Goal: Task Accomplishment & Management: Use online tool/utility

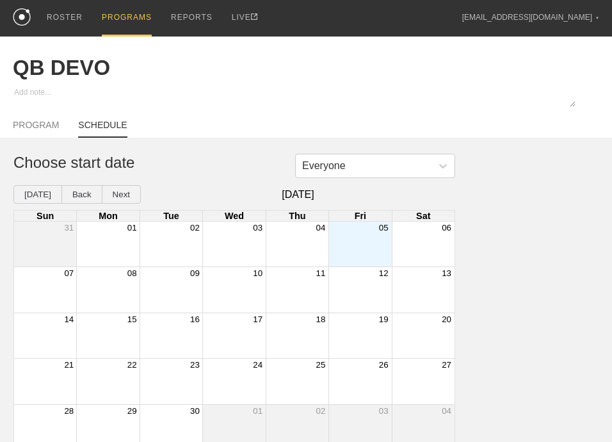
click at [115, 16] on div "PROGRAMS" at bounding box center [127, 18] width 50 height 37
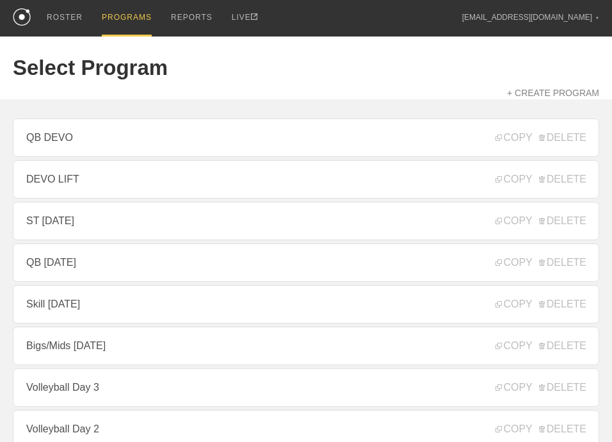
click at [104, 190] on link "DEVO LIFT" at bounding box center [306, 179] width 587 height 38
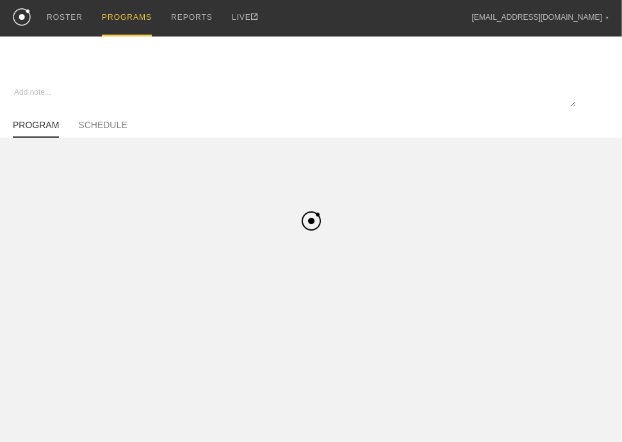
type textarea "x"
type input "DEVO LIFT"
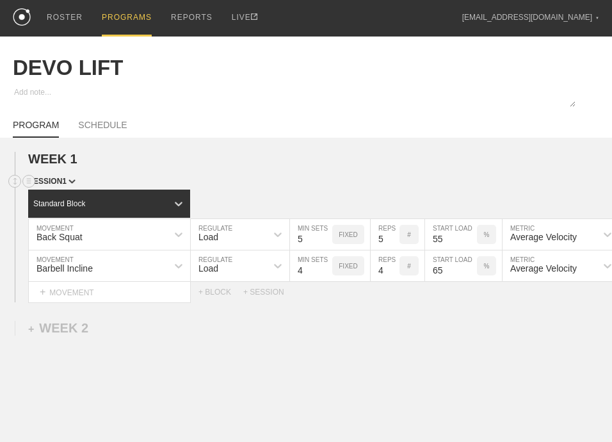
scroll to position [64, 0]
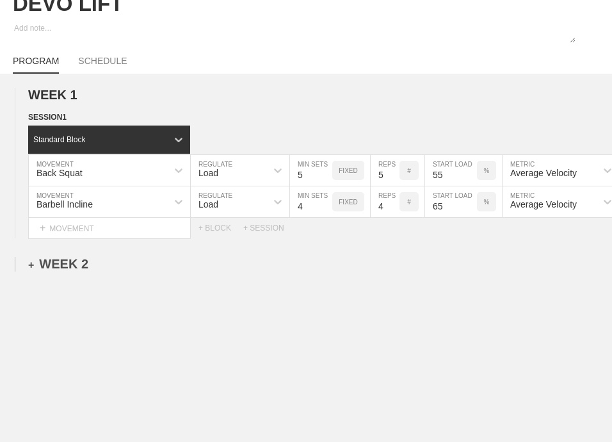
click at [63, 272] on div "+ WEEK 2" at bounding box center [58, 264] width 60 height 15
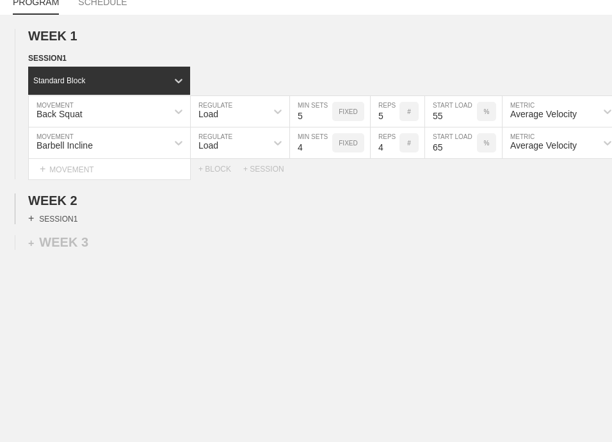
click at [61, 213] on div "+ SESSION 1" at bounding box center [52, 219] width 49 height 12
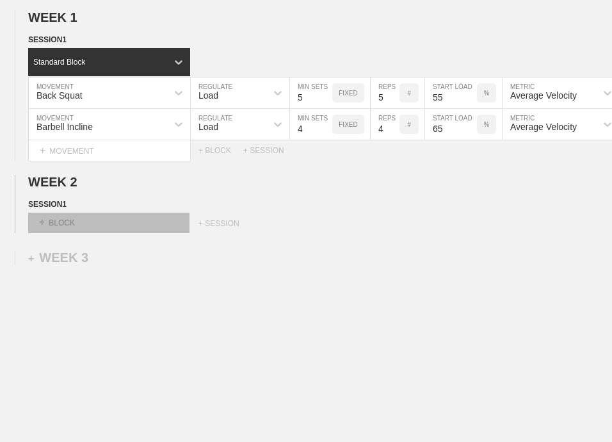
click at [85, 226] on div "+ BLOCK" at bounding box center [108, 223] width 161 height 20
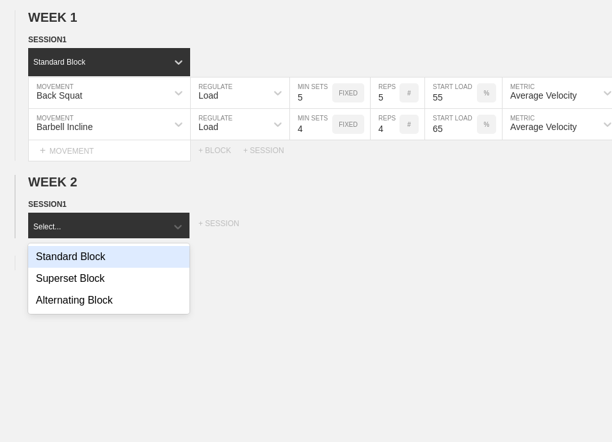
click at [79, 263] on div "Standard Block" at bounding box center [108, 257] width 161 height 22
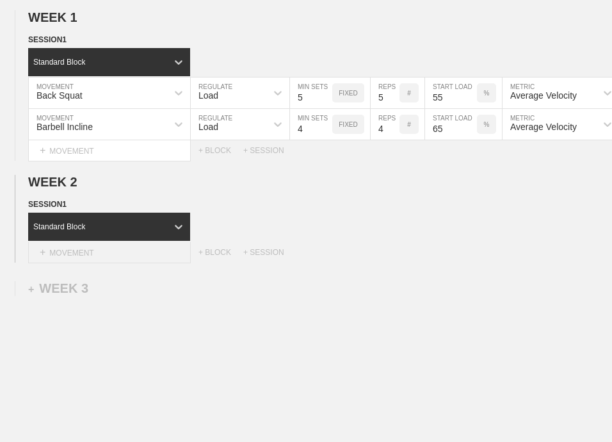
click at [104, 258] on div "+ MOVEMENT" at bounding box center [109, 252] width 163 height 21
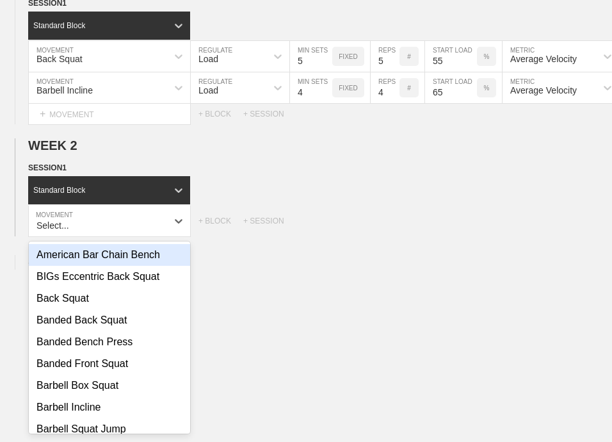
scroll to position [184, 0]
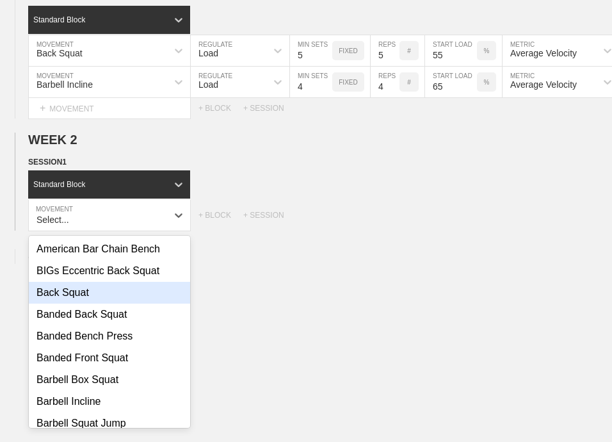
click at [89, 299] on div "Back Squat" at bounding box center [109, 293] width 161 height 22
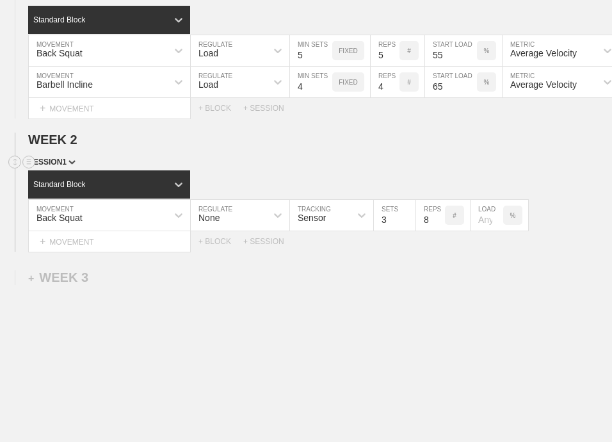
scroll to position [120, 0]
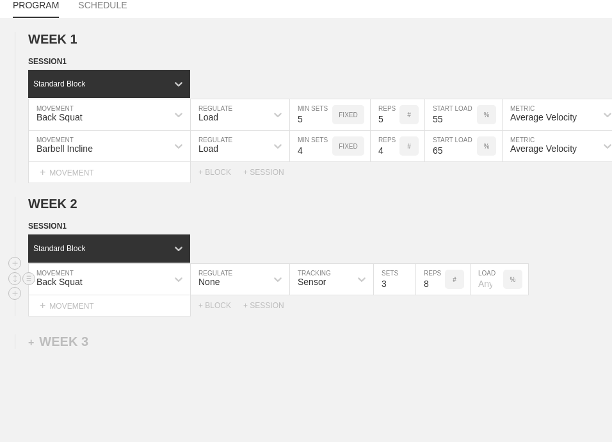
click at [244, 288] on div "None" at bounding box center [229, 279] width 76 height 22
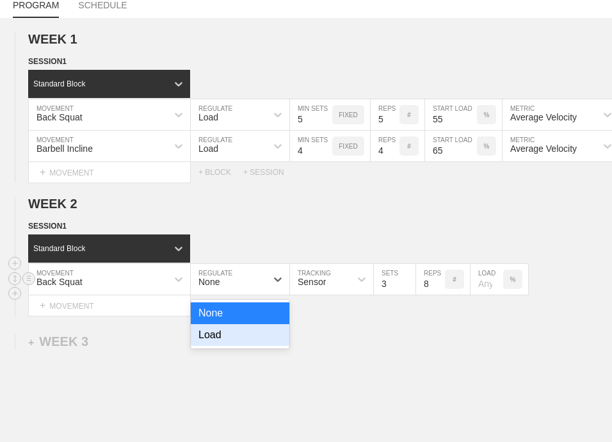
click at [243, 341] on div "Load" at bounding box center [240, 335] width 99 height 22
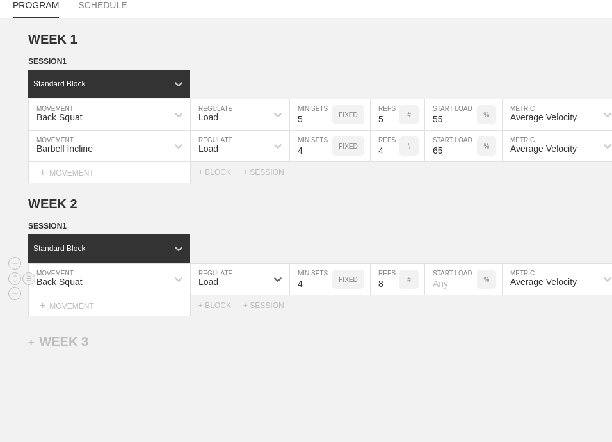
click at [326, 290] on input "4" at bounding box center [311, 279] width 42 height 31
type input "5"
click at [326, 290] on input "5" at bounding box center [311, 279] width 42 height 31
click at [392, 294] on input "7" at bounding box center [385, 279] width 29 height 31
click at [392, 294] on input "6" at bounding box center [385, 279] width 29 height 31
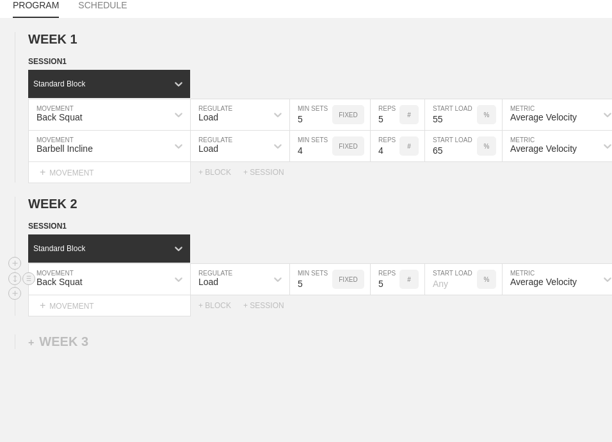
click at [392, 294] on input "5" at bounding box center [385, 279] width 29 height 31
type input "4"
click at [392, 294] on input "4" at bounding box center [385, 279] width 29 height 31
click at [441, 291] on input "number" at bounding box center [451, 279] width 52 height 31
type input "60"
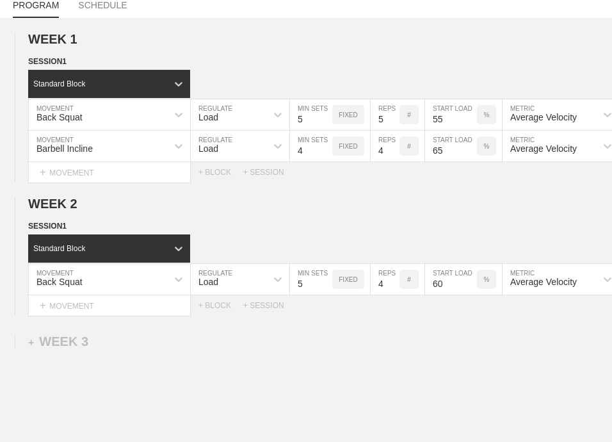
click at [438, 341] on div "WEEK 1 DUPLICATE DELETE SESSION 1 Standard Block DUPLICATE INSERT MOVEMENT AFTE…" at bounding box center [306, 279] width 612 height 523
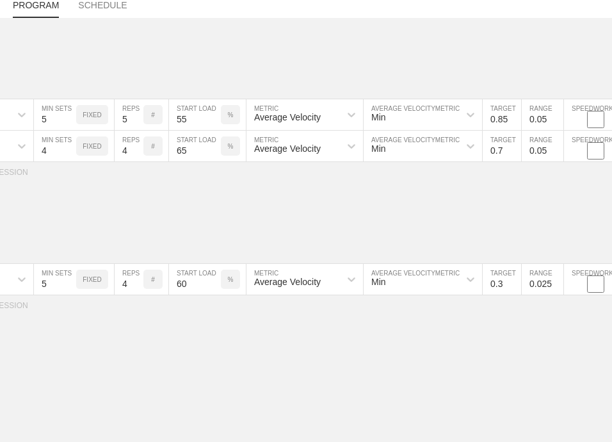
scroll to position [0, 265]
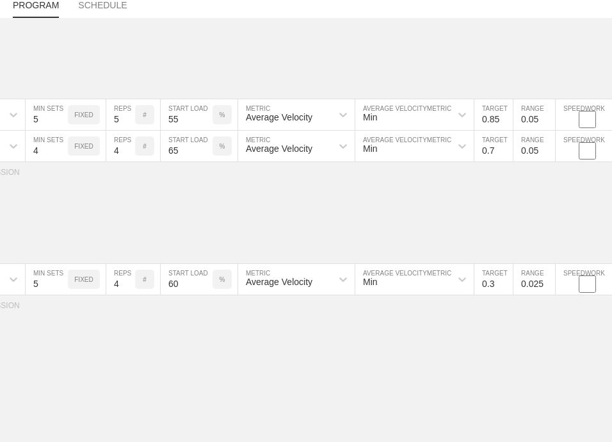
click at [491, 290] on input "0.3" at bounding box center [494, 279] width 38 height 31
type input "0"
type input "0.75"
click at [532, 295] on input "0.025" at bounding box center [535, 279] width 42 height 31
type input "0.05"
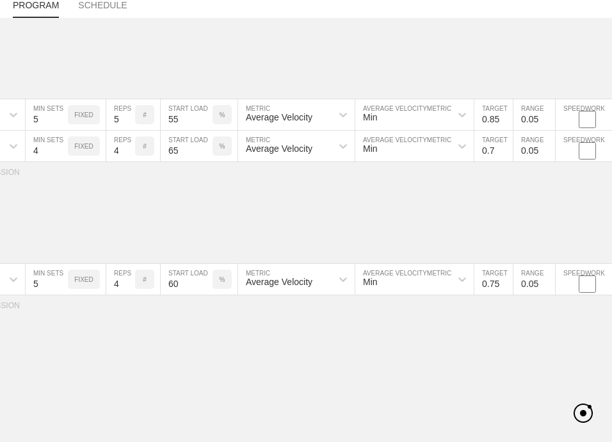
click at [523, 345] on div "WEEK 1 DUPLICATE DELETE SESSION 1 Standard Block DUPLICATE INSERT MOVEMENT AFTE…" at bounding box center [306, 279] width 612 height 523
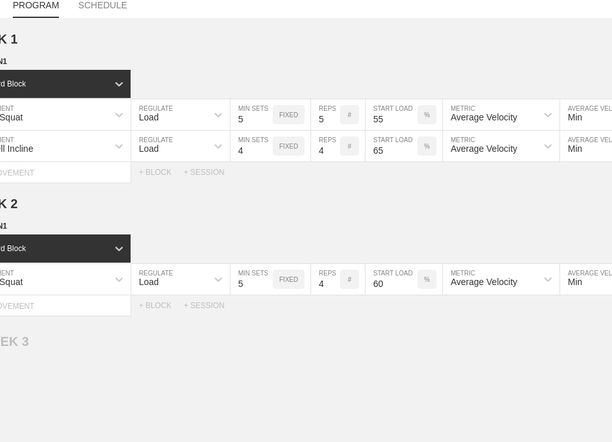
scroll to position [0, 0]
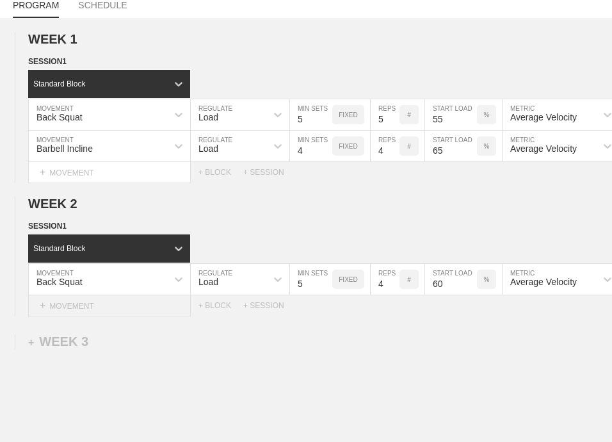
click at [83, 316] on div "+ MOVEMENT" at bounding box center [109, 305] width 163 height 21
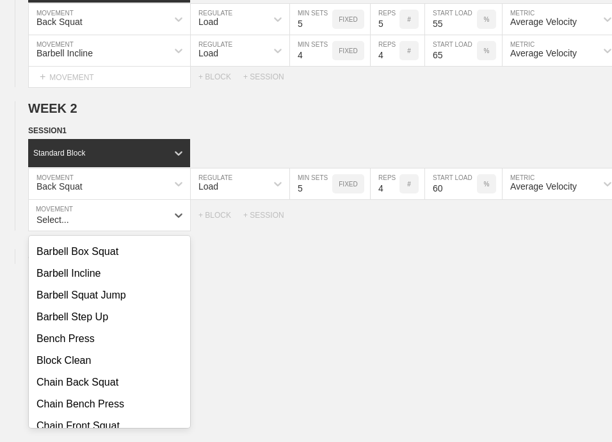
scroll to position [64, 0]
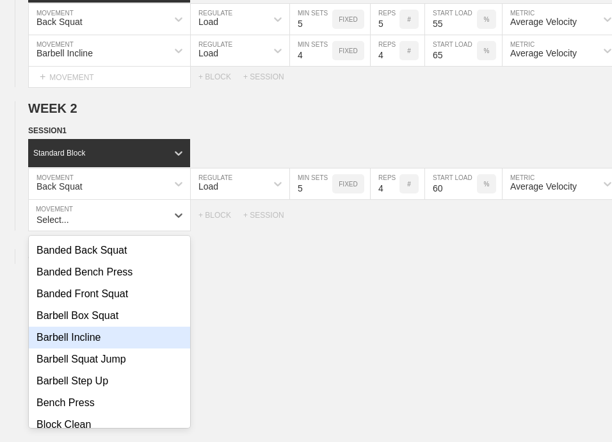
click at [81, 341] on div "Barbell Incline" at bounding box center [109, 338] width 161 height 22
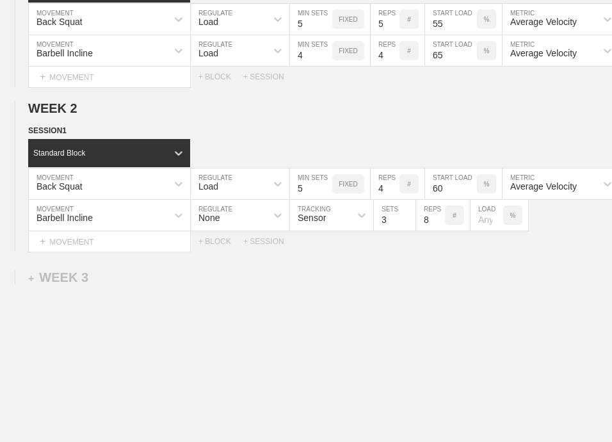
scroll to position [151, 0]
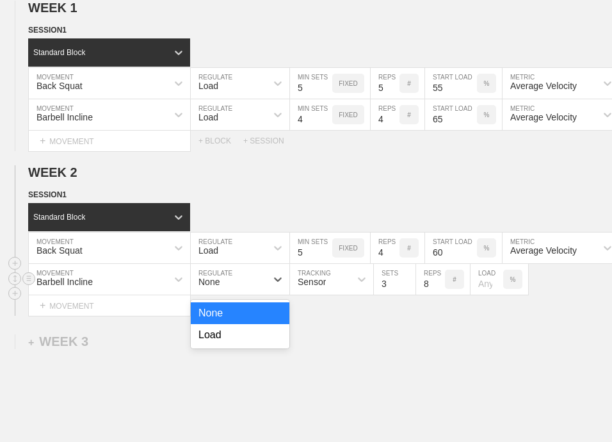
click at [256, 290] on div "None" at bounding box center [229, 279] width 76 height 22
click at [241, 345] on div "Load" at bounding box center [240, 335] width 99 height 22
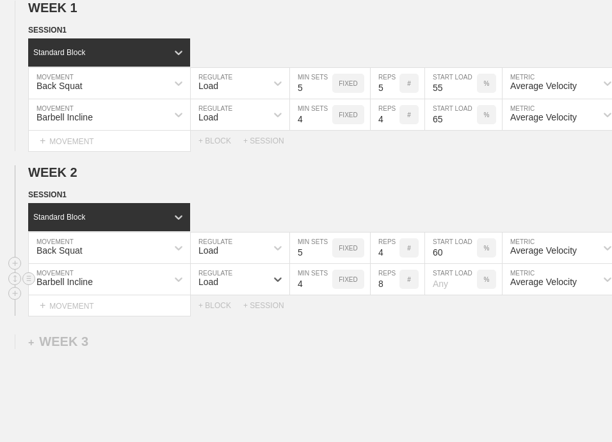
click at [327, 289] on input "4" at bounding box center [311, 279] width 42 height 31
type input "5"
click at [327, 289] on input "5" at bounding box center [311, 279] width 42 height 31
click at [393, 295] on input "7" at bounding box center [385, 279] width 29 height 31
click at [393, 295] on input "6" at bounding box center [385, 279] width 29 height 31
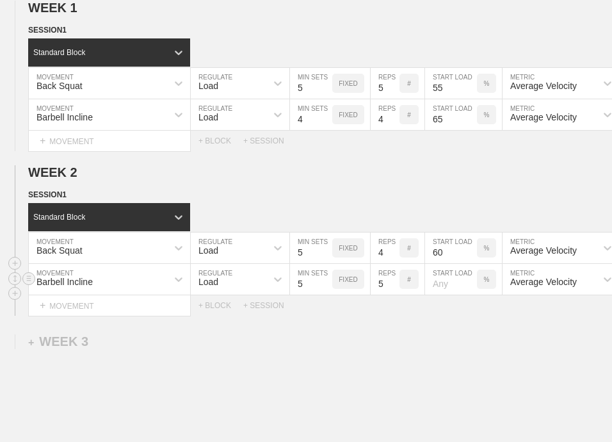
click at [393, 295] on input "5" at bounding box center [385, 279] width 29 height 31
type input "4"
click at [393, 295] on input "4" at bounding box center [385, 279] width 29 height 31
click at [413, 316] on div "Select... MOVEMENT + MOVEMENT + BLOCK + SESSION" at bounding box center [306, 305] width 612 height 20
click at [452, 295] on input "number" at bounding box center [451, 279] width 52 height 31
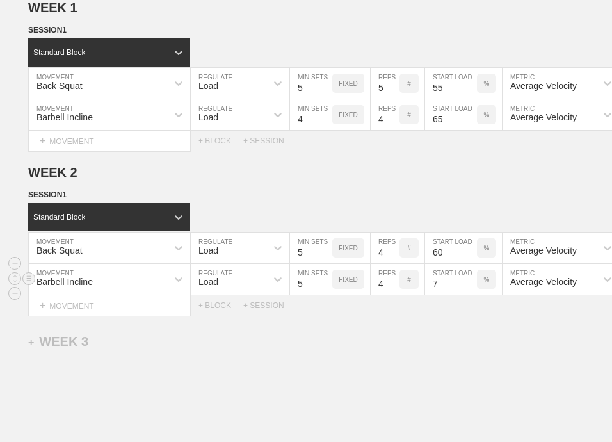
click at [452, 295] on input "7" at bounding box center [451, 279] width 52 height 31
type input "70"
click at [459, 336] on div "WEEK 1 DUPLICATE DELETE SESSION 1 Standard Block DUPLICATE INSERT MOVEMENT AFTE…" at bounding box center [306, 264] width 612 height 555
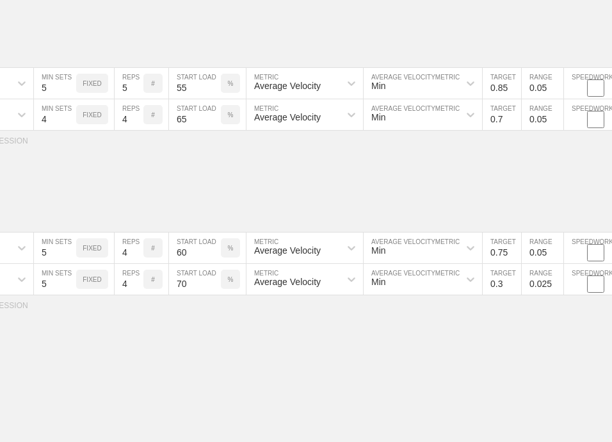
scroll to position [0, 265]
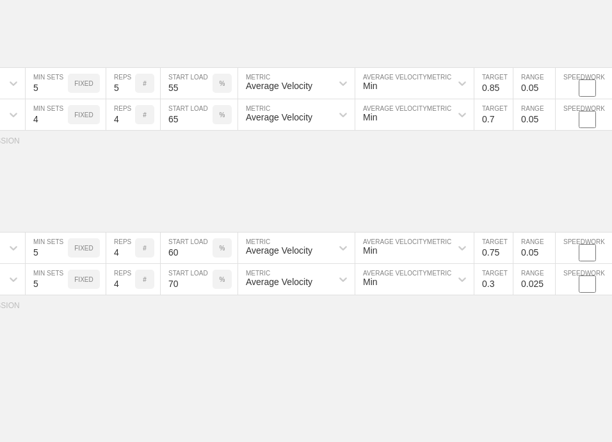
click at [492, 294] on input "0.3" at bounding box center [494, 279] width 38 height 31
type input "6"
type input "0.6"
click at [533, 295] on input "0.025" at bounding box center [535, 279] width 42 height 31
type input "0.05"
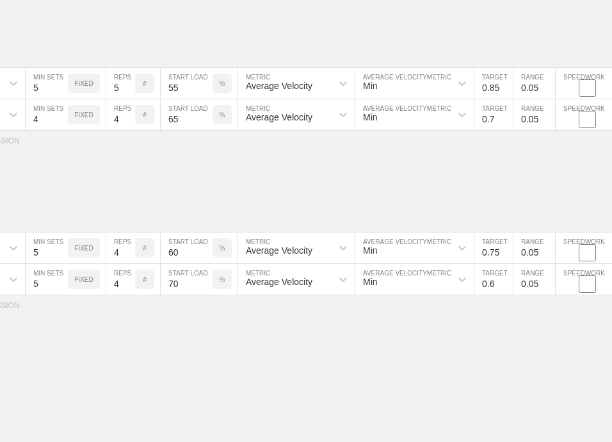
click at [526, 362] on div "WEEK 1 DUPLICATE DELETE SESSION 1 Standard Block DUPLICATE INSERT MOVEMENT AFTE…" at bounding box center [306, 264] width 612 height 555
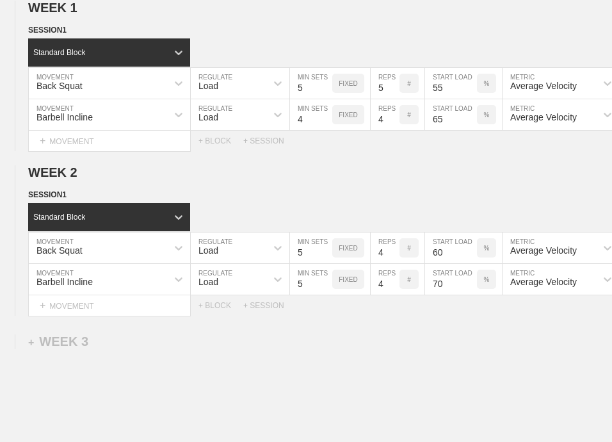
scroll to position [0, 0]
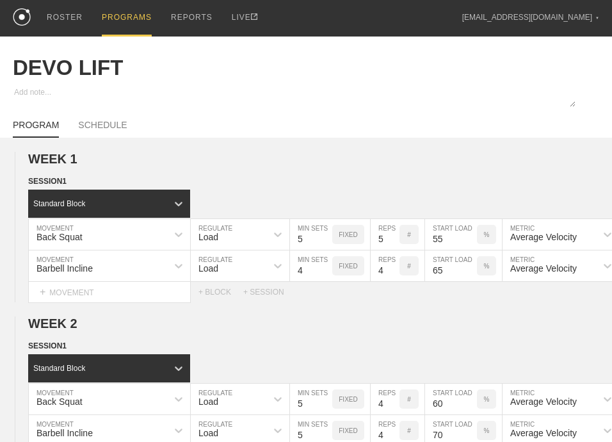
click at [95, 122] on div "PROGRAM SCHEDULE" at bounding box center [306, 124] width 587 height 28
click at [95, 133] on link "SCHEDULE" at bounding box center [102, 129] width 49 height 18
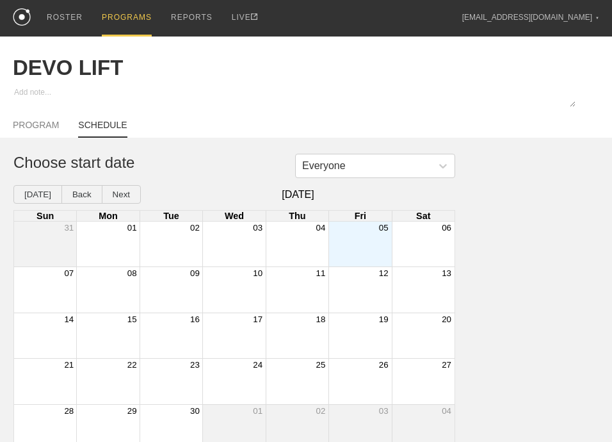
click at [355, 248] on div "Month View" at bounding box center [360, 244] width 63 height 45
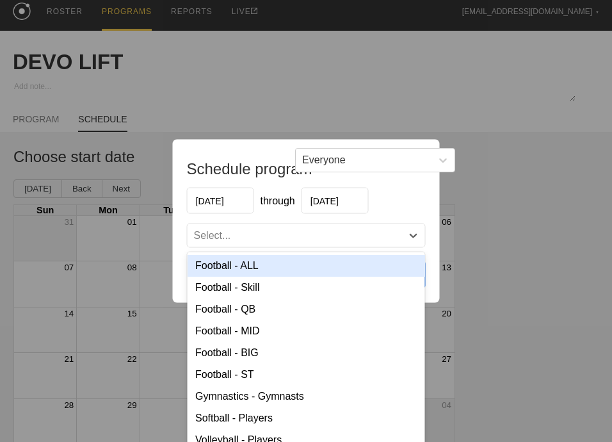
click at [284, 239] on div "Select..." at bounding box center [295, 235] width 215 height 13
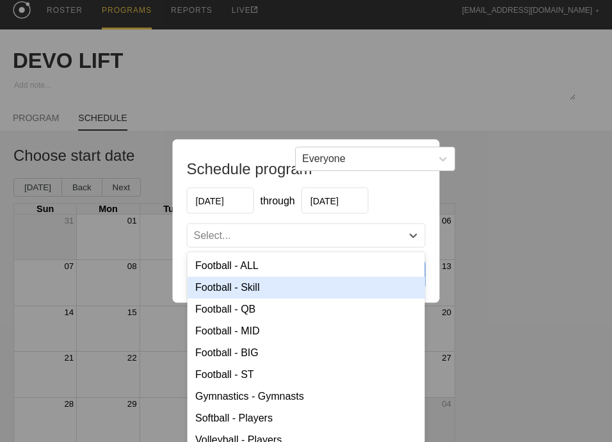
click at [260, 287] on div "Football - Skill" at bounding box center [307, 288] width 238 height 22
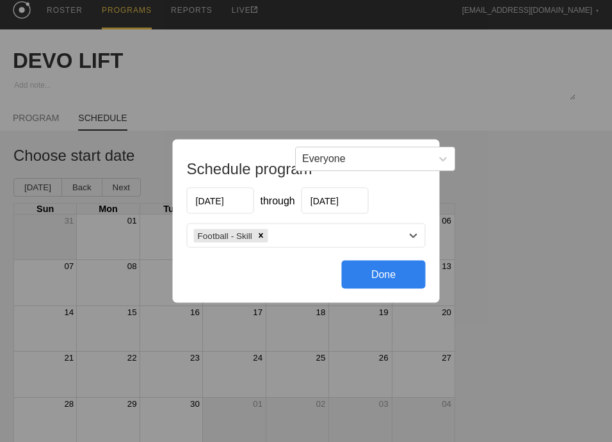
click at [302, 234] on div "Football - Skill" at bounding box center [295, 235] width 215 height 19
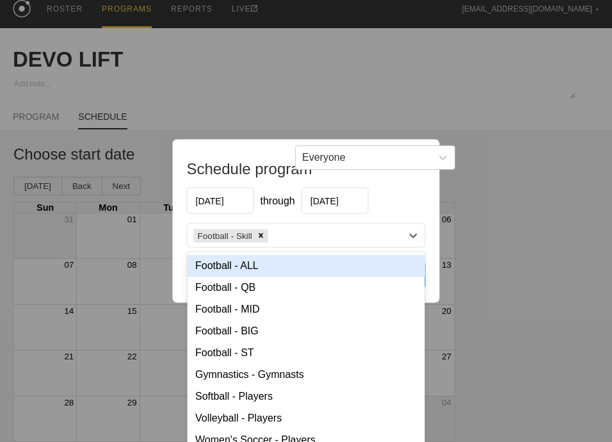
scroll to position [14, 0]
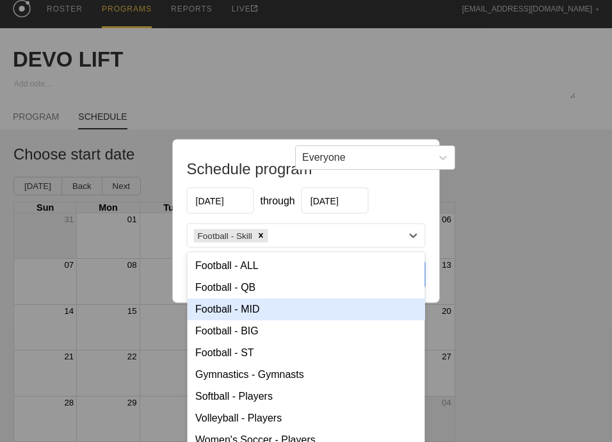
click at [251, 304] on div "Football - MID" at bounding box center [307, 309] width 238 height 22
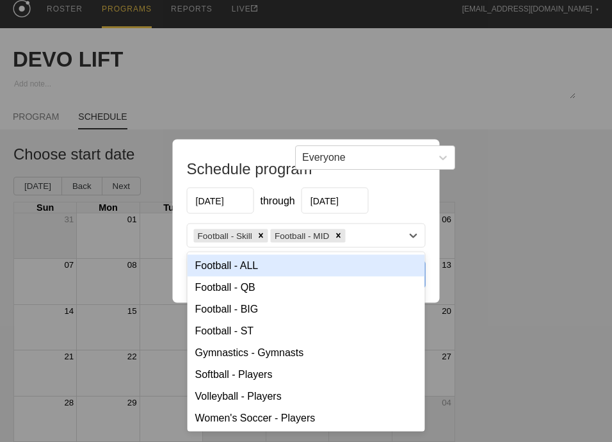
click at [361, 236] on div "Football - Skill Football - MID" at bounding box center [295, 235] width 215 height 19
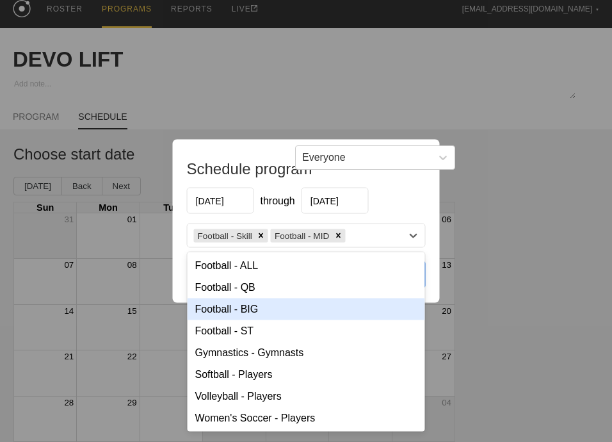
click at [262, 311] on div "Football - BIG" at bounding box center [307, 309] width 238 height 22
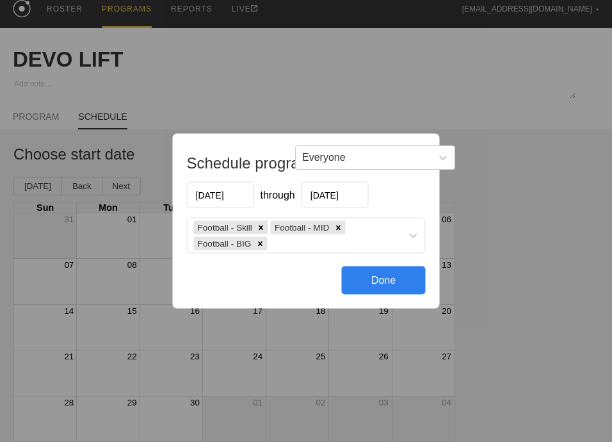
click at [374, 278] on div "Done" at bounding box center [384, 280] width 84 height 28
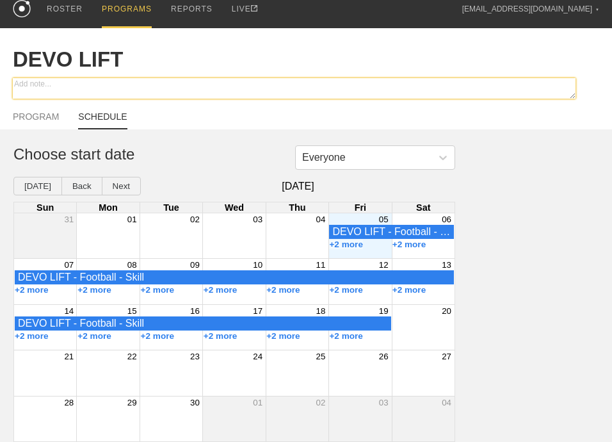
scroll to position [0, 0]
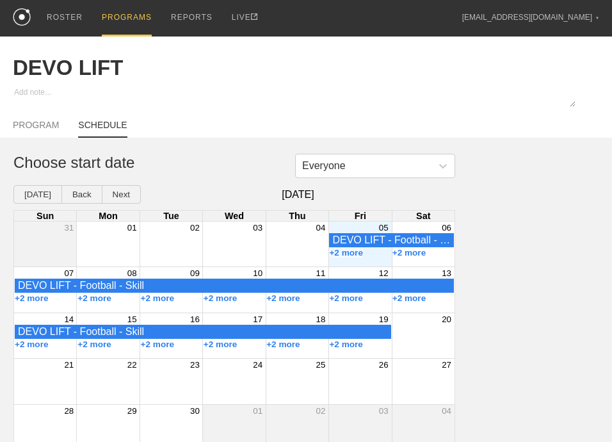
click at [126, 16] on div "PROGRAMS" at bounding box center [127, 18] width 50 height 37
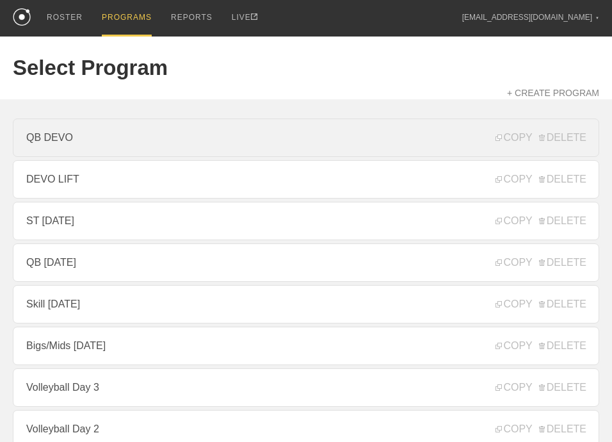
click at [89, 147] on link "QB DEVO" at bounding box center [306, 137] width 587 height 38
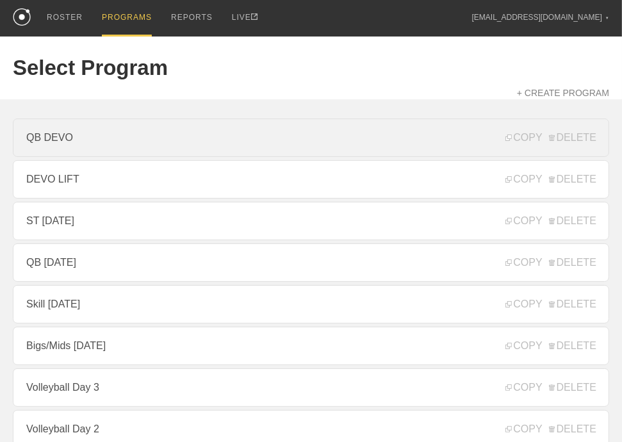
type textarea "x"
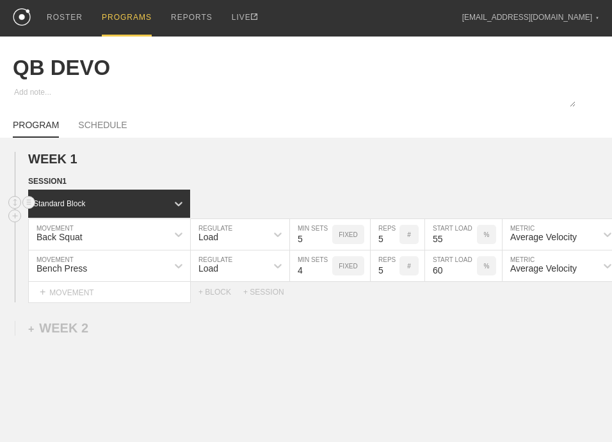
scroll to position [104, 0]
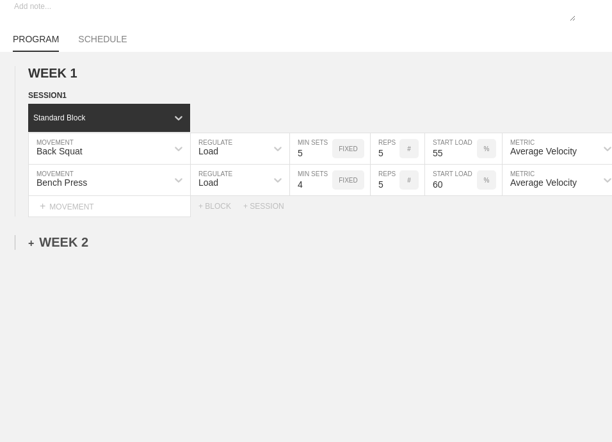
click at [79, 239] on div "+ WEEK 2" at bounding box center [58, 242] width 60 height 15
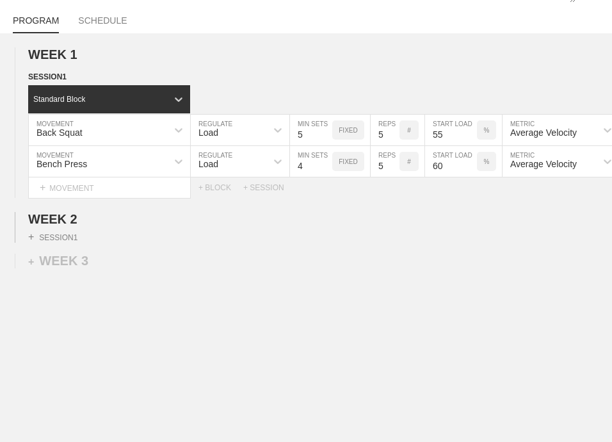
scroll to position [142, 0]
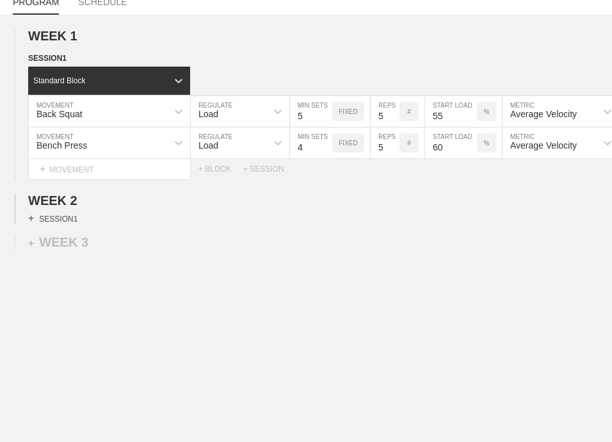
click at [61, 213] on div "+ SESSION 1" at bounding box center [52, 219] width 49 height 12
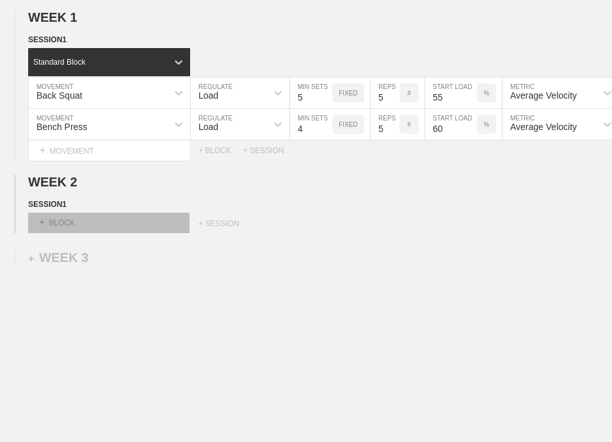
click at [67, 232] on div "+ BLOCK" at bounding box center [108, 223] width 161 height 20
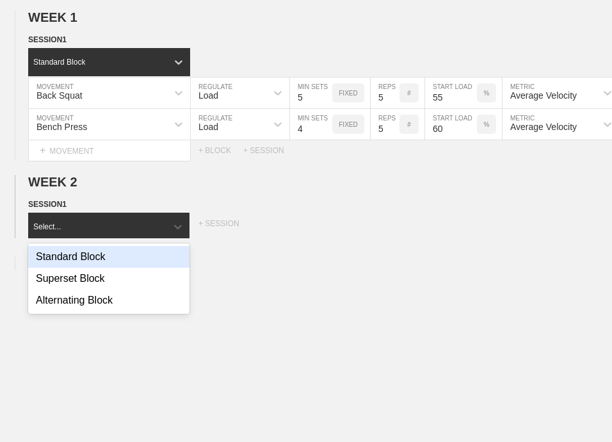
click at [72, 268] on div "Standard Block" at bounding box center [108, 257] width 161 height 22
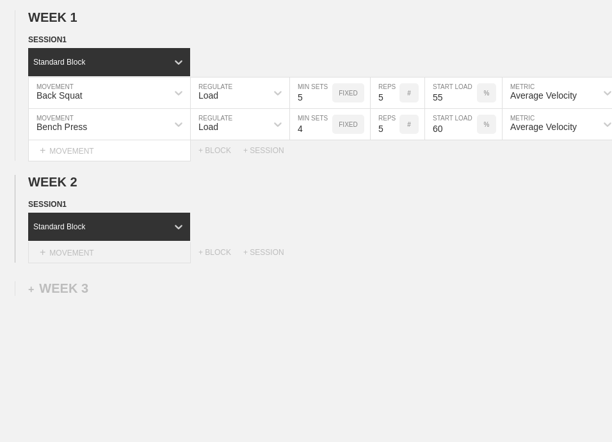
click at [88, 262] on div "+ MOVEMENT" at bounding box center [109, 252] width 163 height 21
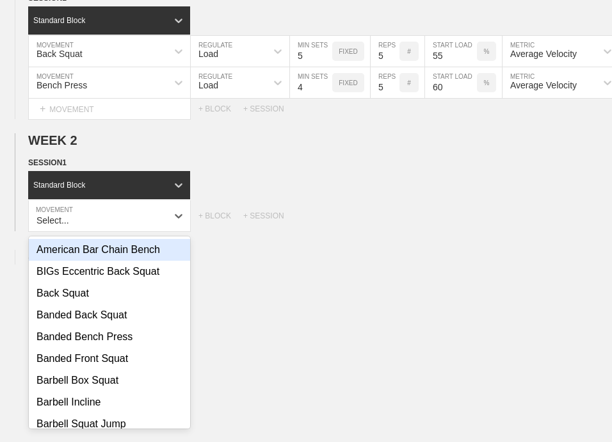
scroll to position [184, 0]
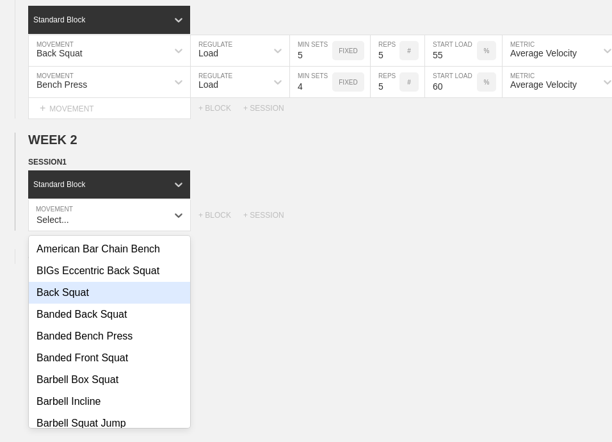
click at [77, 304] on div "Back Squat" at bounding box center [109, 293] width 161 height 22
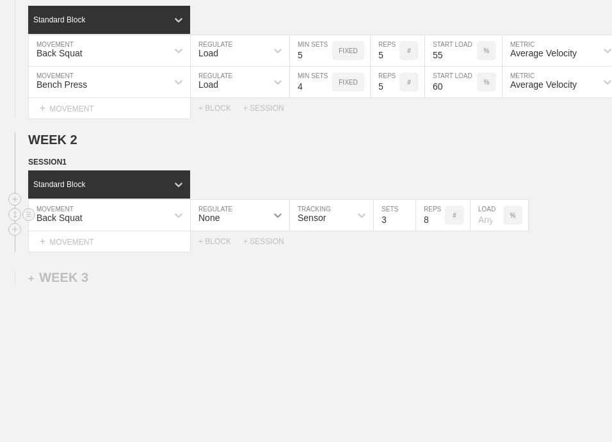
click at [272, 221] on icon at bounding box center [278, 215] width 13 height 13
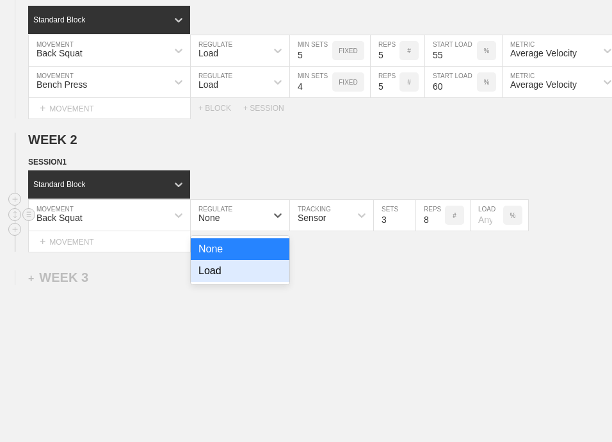
click at [223, 275] on div "Load" at bounding box center [240, 271] width 99 height 22
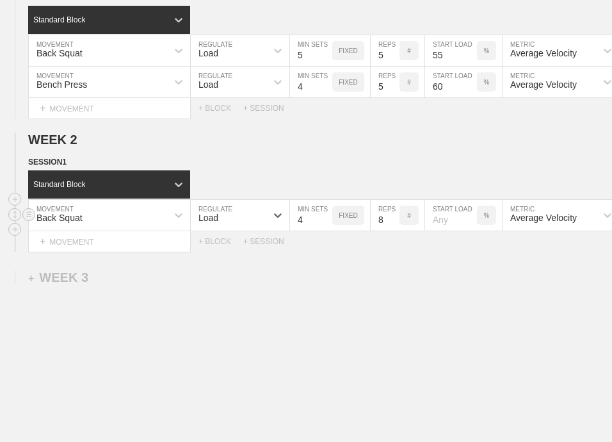
click at [325, 224] on input "4" at bounding box center [311, 215] width 42 height 31
type input "5"
click at [325, 224] on input "5" at bounding box center [311, 215] width 42 height 31
click at [394, 231] on input "7" at bounding box center [385, 215] width 29 height 31
click at [394, 231] on input "6" at bounding box center [385, 215] width 29 height 31
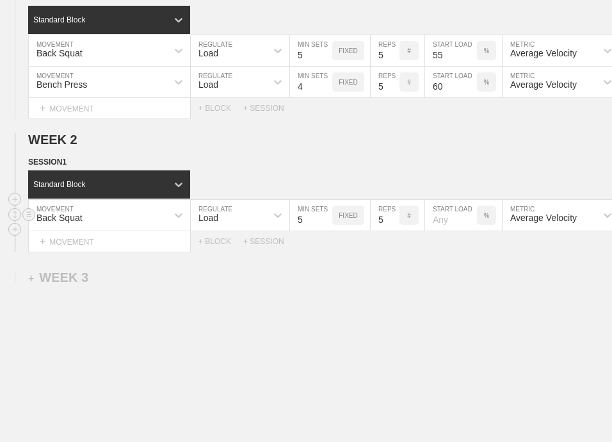
click at [394, 231] on input "5" at bounding box center [385, 215] width 29 height 31
type input "4"
click at [394, 231] on input "4" at bounding box center [385, 215] width 29 height 31
click at [441, 224] on input "number" at bounding box center [451, 215] width 52 height 31
type input "60"
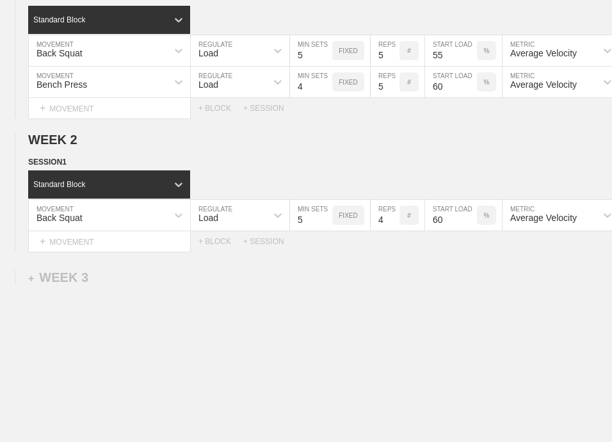
click at [471, 277] on div "WEEK 1 DUPLICATE DELETE SESSION 1 Standard Block DUPLICATE INSERT MOVEMENT AFTE…" at bounding box center [306, 215] width 612 height 523
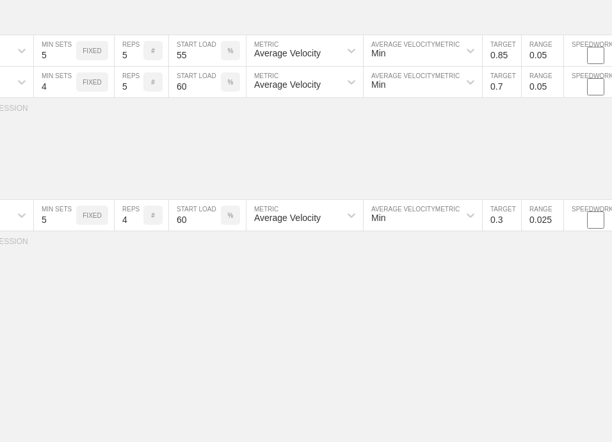
scroll to position [0, 265]
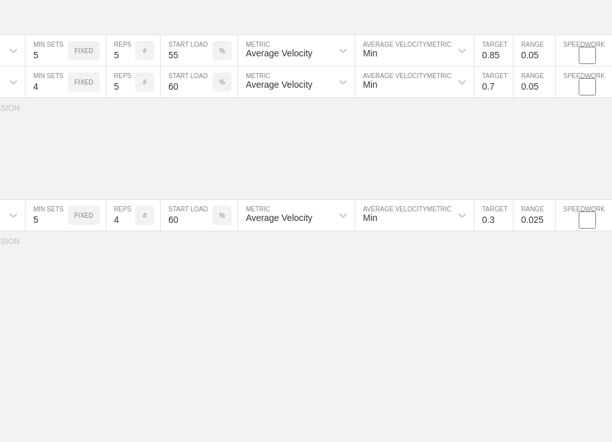
click at [498, 229] on input "0.3" at bounding box center [494, 215] width 38 height 31
type input "0.75"
click at [529, 228] on input "0.025" at bounding box center [535, 215] width 42 height 31
type input "0.05"
click at [528, 281] on div "WEEK 1 DUPLICATE DELETE SESSION 1 Standard Block DUPLICATE INSERT MOVEMENT AFTE…" at bounding box center [306, 215] width 612 height 523
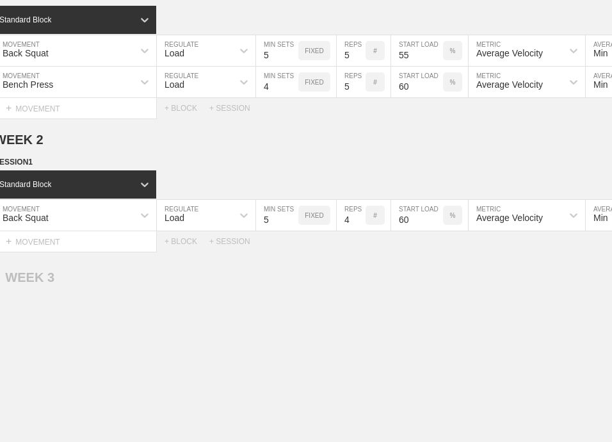
scroll to position [0, 0]
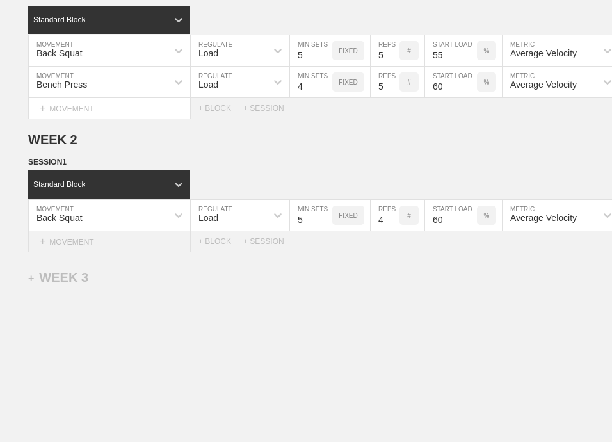
click at [63, 252] on div "+ MOVEMENT" at bounding box center [109, 241] width 163 height 21
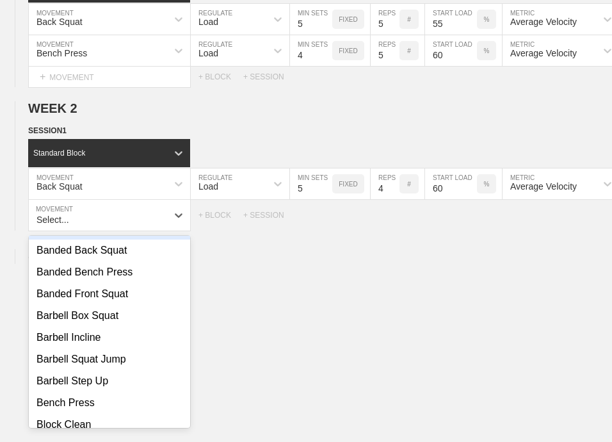
scroll to position [128, 0]
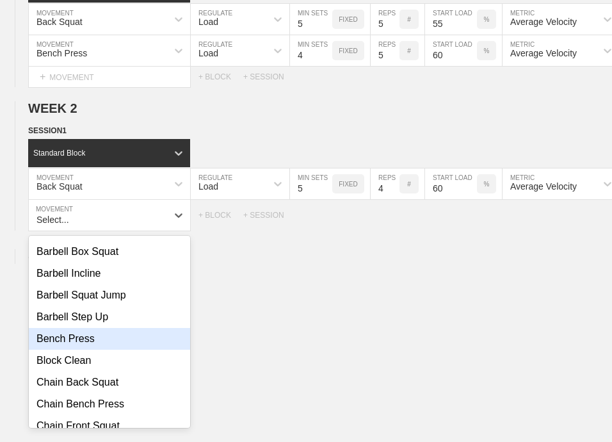
click at [79, 350] on div "Bench Press" at bounding box center [109, 339] width 161 height 22
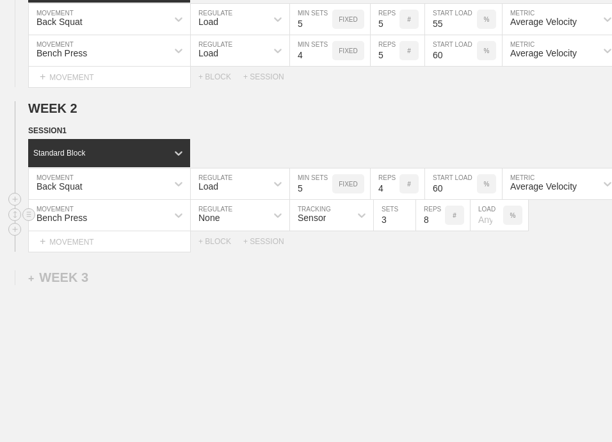
click at [252, 221] on div "None" at bounding box center [229, 215] width 76 height 22
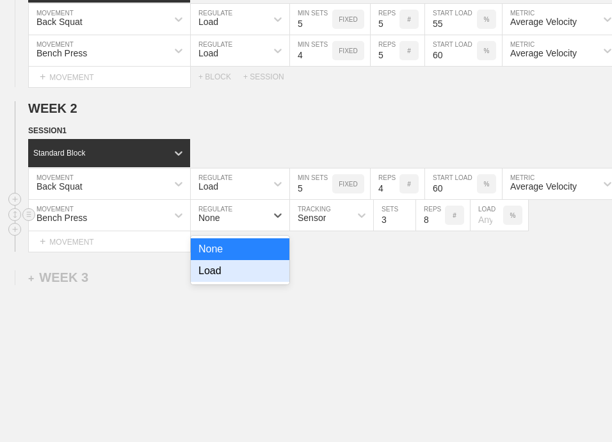
click at [233, 282] on div "Load" at bounding box center [240, 271] width 99 height 22
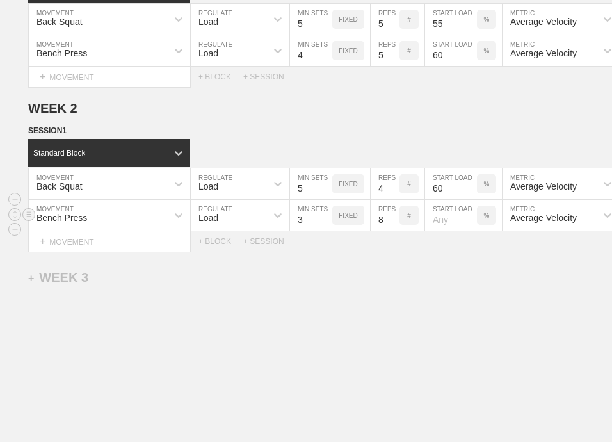
click at [410, 274] on div "WEEK 1 DUPLICATE DELETE SESSION 1 Standard Block DUPLICATE INSERT MOVEMENT AFTE…" at bounding box center [306, 200] width 612 height 555
click at [325, 225] on input "4" at bounding box center [311, 215] width 42 height 31
type input "5"
click at [325, 225] on input "5" at bounding box center [311, 215] width 42 height 31
click at [395, 229] on input "7" at bounding box center [385, 215] width 29 height 31
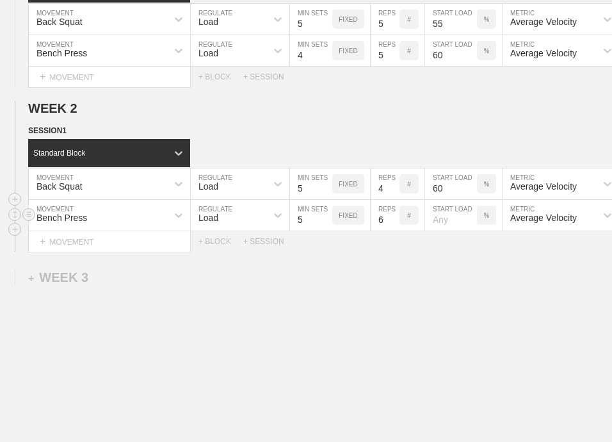
click at [395, 229] on input "6" at bounding box center [385, 215] width 29 height 31
click at [395, 229] on input "5" at bounding box center [385, 215] width 29 height 31
type input "4"
click at [395, 229] on input "4" at bounding box center [385, 215] width 29 height 31
click at [402, 249] on div "Select... MOVEMENT + MOVEMENT + BLOCK + SESSION" at bounding box center [306, 241] width 612 height 20
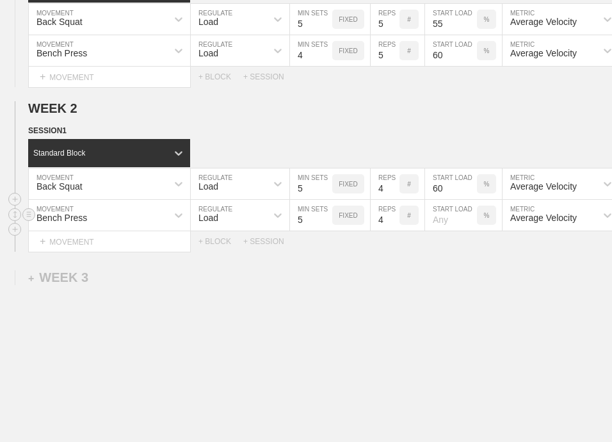
click at [453, 228] on input "number" at bounding box center [451, 215] width 52 height 31
type input "60"
click at [459, 272] on div "WEEK 1 DUPLICATE DELETE SESSION 1 Standard Block DUPLICATE INSERT MOVEMENT AFTE…" at bounding box center [306, 200] width 612 height 555
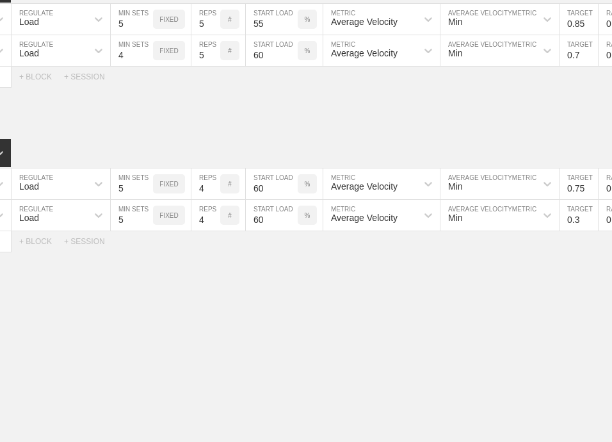
scroll to position [0, 265]
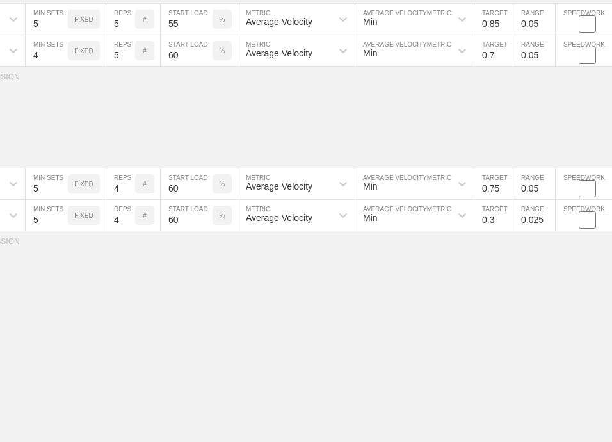
click at [492, 227] on input "0.3" at bounding box center [494, 215] width 38 height 31
type input "0.6"
click at [526, 230] on input "0.025" at bounding box center [535, 215] width 42 height 31
type input "0.05"
click at [528, 275] on div "WEEK 1 DUPLICATE DELETE SESSION 1 Standard Block DUPLICATE INSERT MOVEMENT AFTE…" at bounding box center [306, 200] width 612 height 555
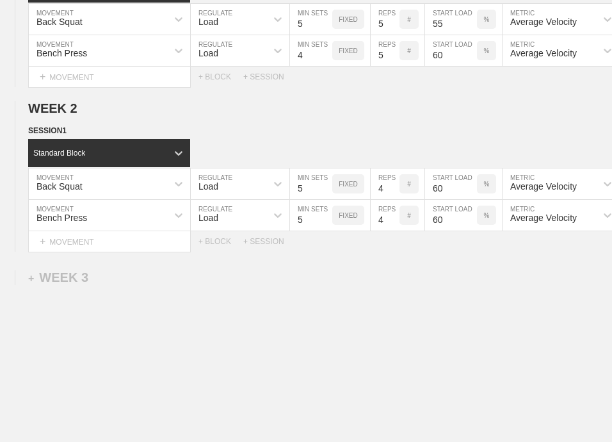
scroll to position [0, 0]
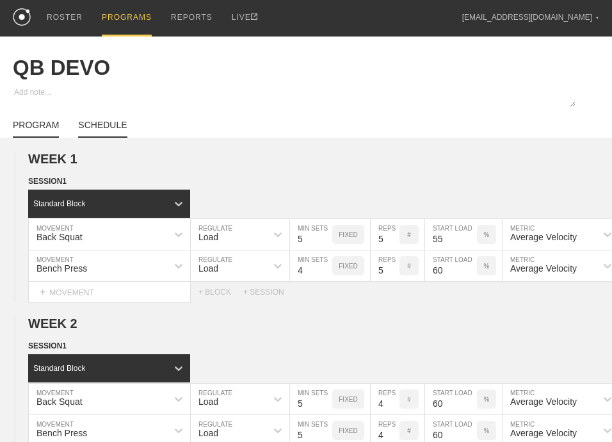
click at [110, 136] on link "SCHEDULE" at bounding box center [102, 129] width 49 height 18
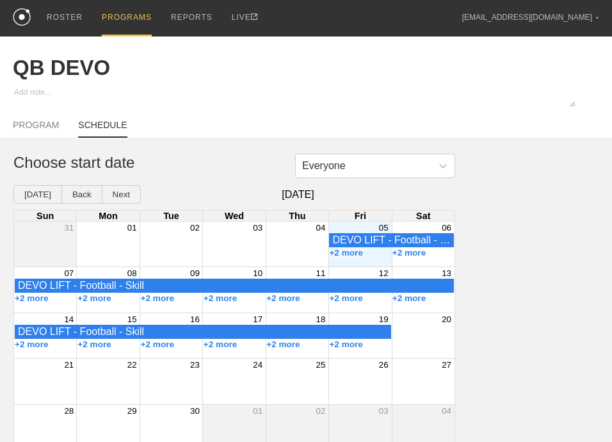
click at [373, 258] on div "+2 more" at bounding box center [360, 253] width 63 height 10
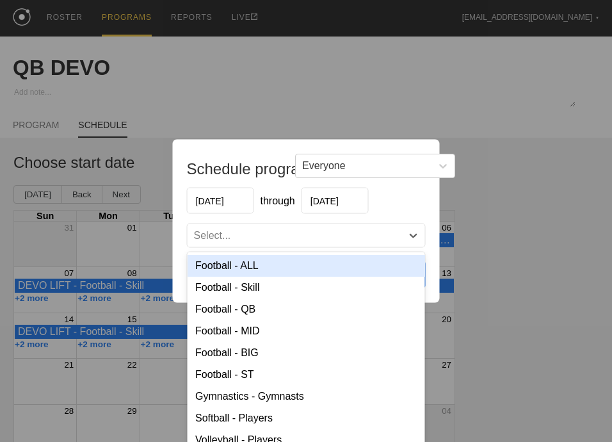
click at [307, 235] on div "Select..." at bounding box center [295, 235] width 215 height 13
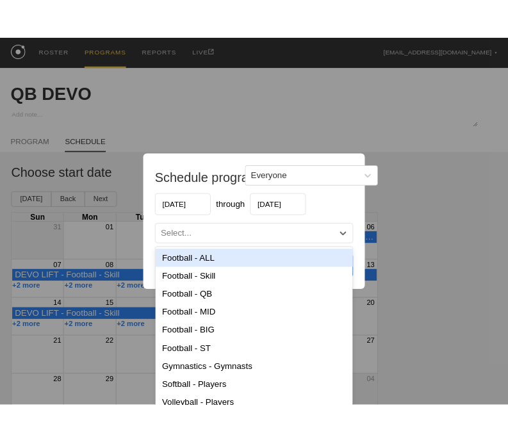
scroll to position [7, 0]
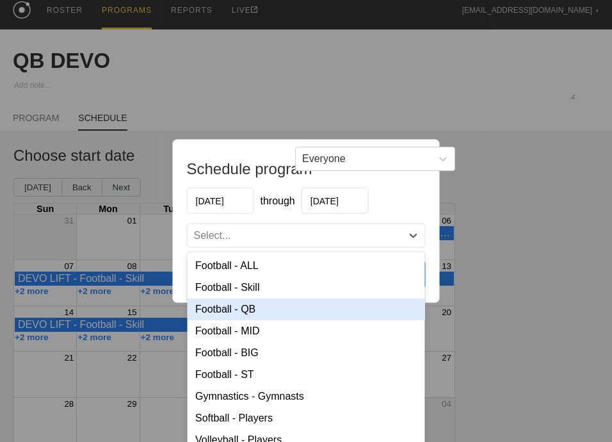
click at [232, 306] on div "Football - QB" at bounding box center [307, 309] width 238 height 22
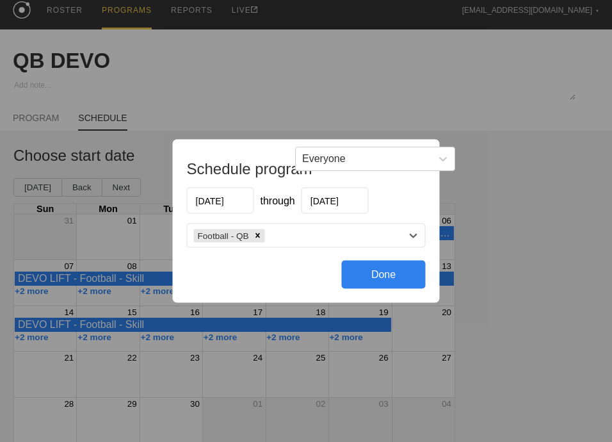
click at [379, 279] on div "Done" at bounding box center [384, 275] width 84 height 28
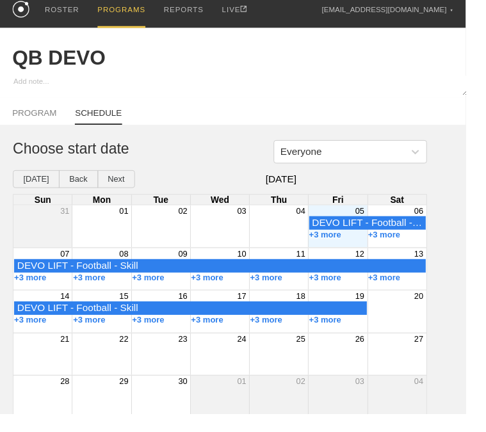
type textarea "x"
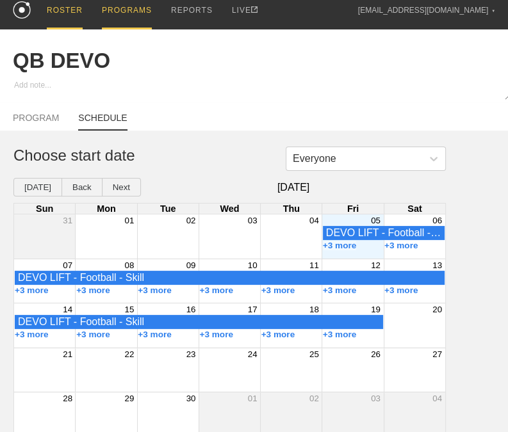
click at [81, 6] on div "ROSTER" at bounding box center [65, 11] width 36 height 37
